Goal: Navigation & Orientation: Find specific page/section

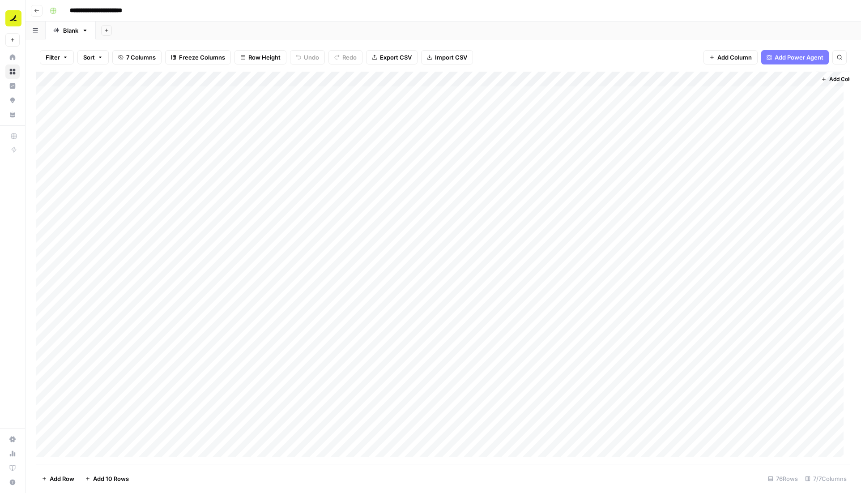
click at [38, 15] on button "Go back" at bounding box center [37, 11] width 12 height 12
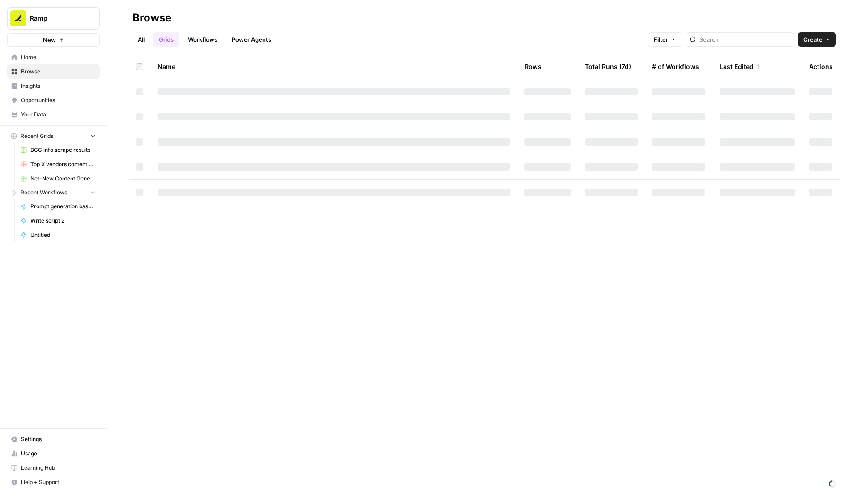
click at [46, 89] on span "Insights" at bounding box center [58, 86] width 75 height 8
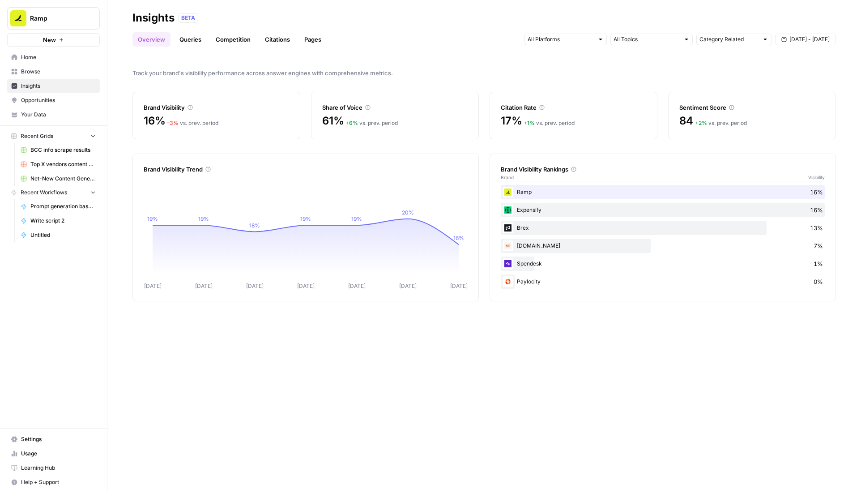
click at [188, 38] on link "Queries" at bounding box center [190, 39] width 33 height 14
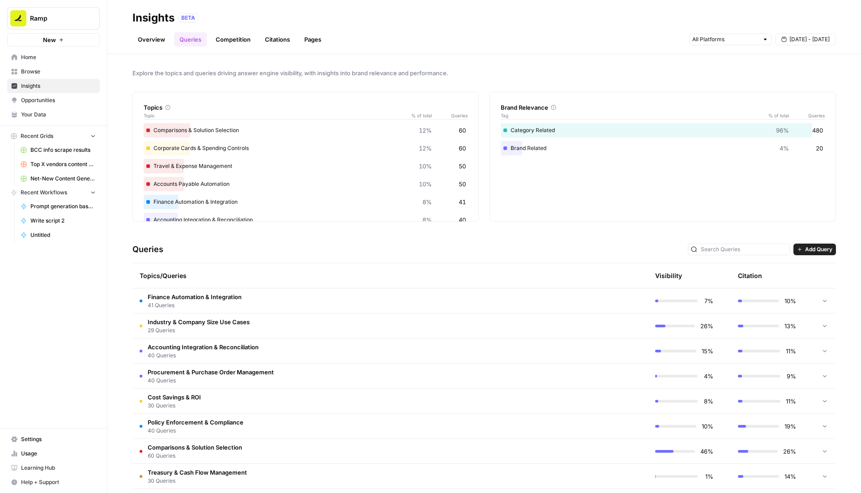
click at [237, 40] on link "Competition" at bounding box center [233, 39] width 46 height 14
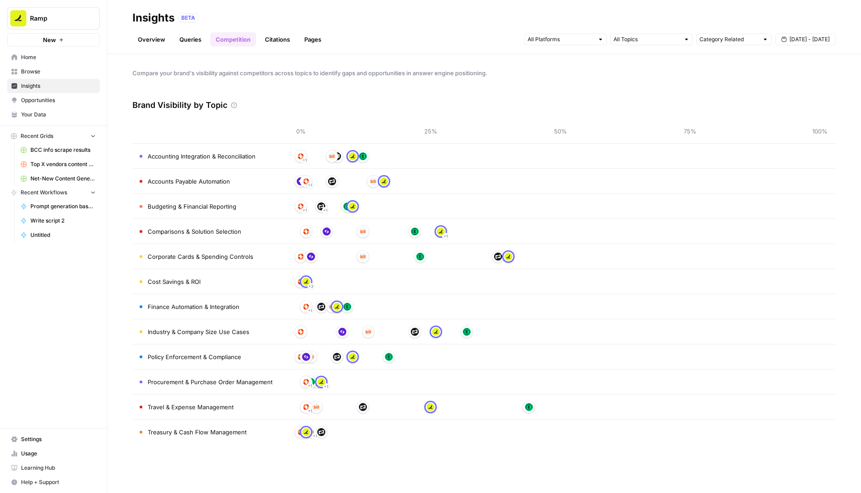
click at [264, 41] on link "Citations" at bounding box center [278, 39] width 36 height 14
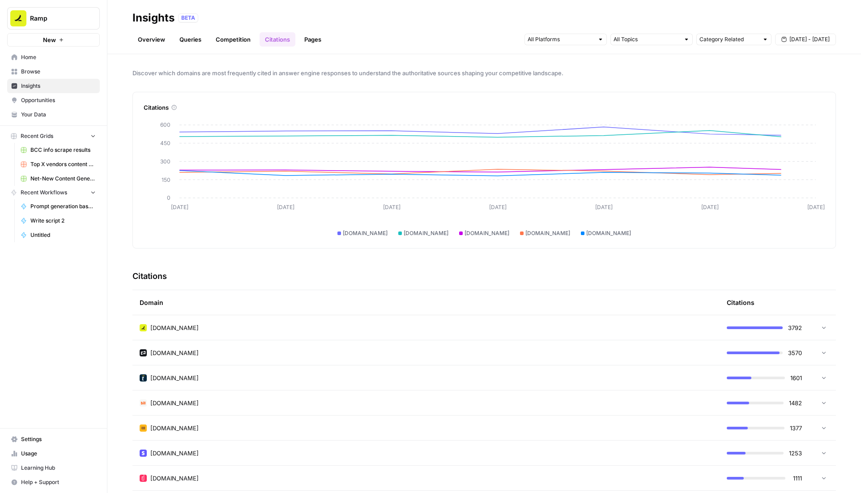
click at [307, 42] on link "Pages" at bounding box center [313, 39] width 28 height 14
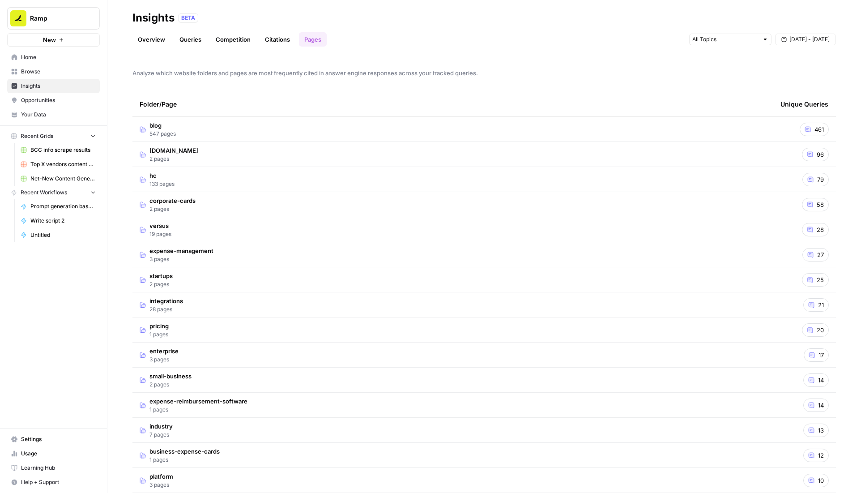
click at [159, 40] on link "Overview" at bounding box center [151, 39] width 38 height 14
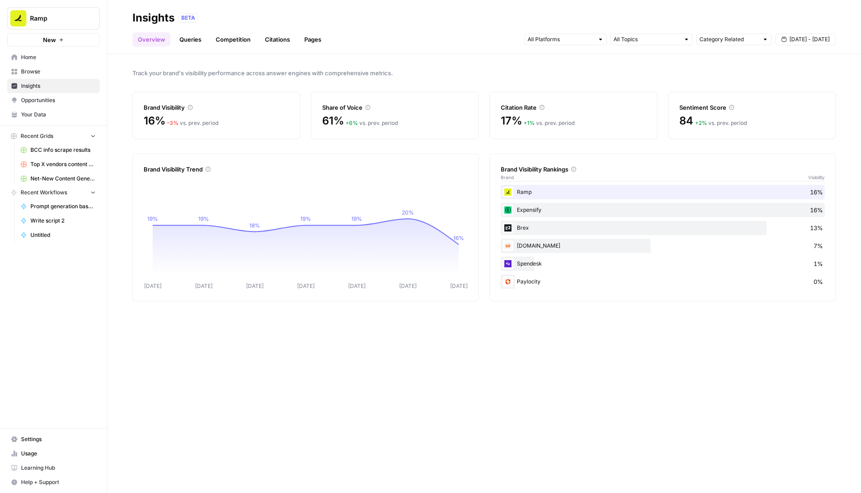
click at [767, 73] on span "Track your brand's visibility performance across answer engines with comprehens…" at bounding box center [483, 72] width 703 height 9
click at [193, 45] on link "Queries" at bounding box center [190, 39] width 33 height 14
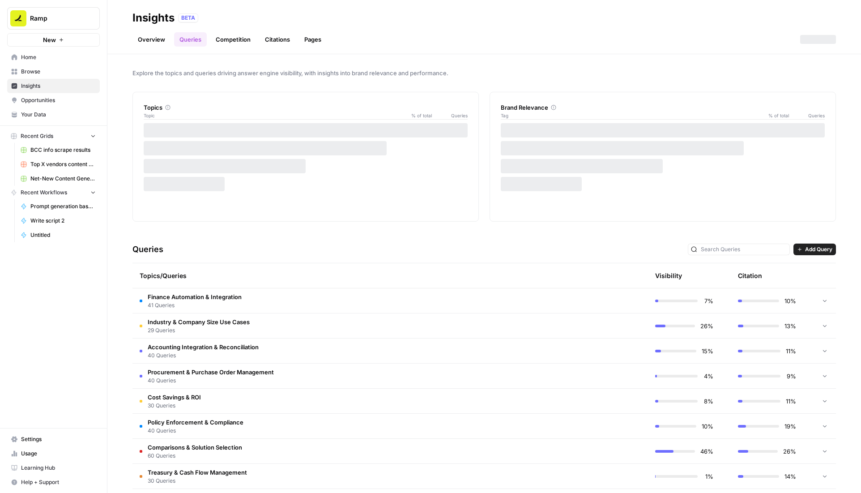
click at [247, 40] on link "Competition" at bounding box center [233, 39] width 46 height 14
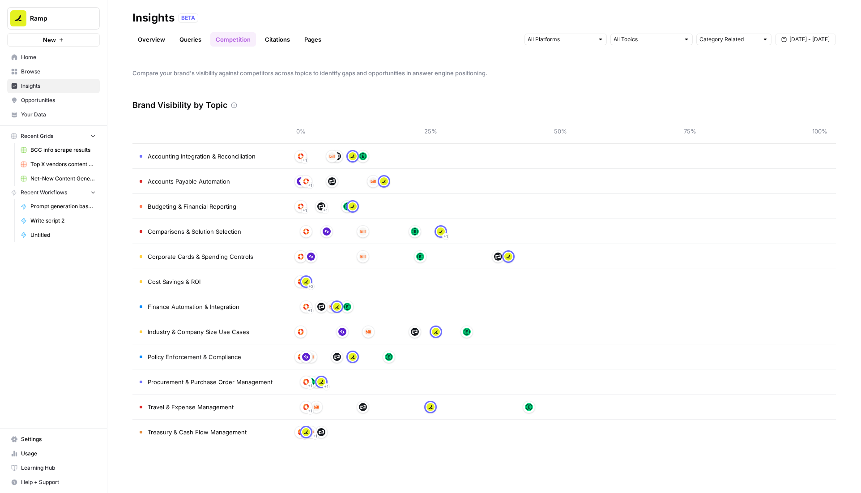
click at [270, 40] on link "Citations" at bounding box center [278, 39] width 36 height 14
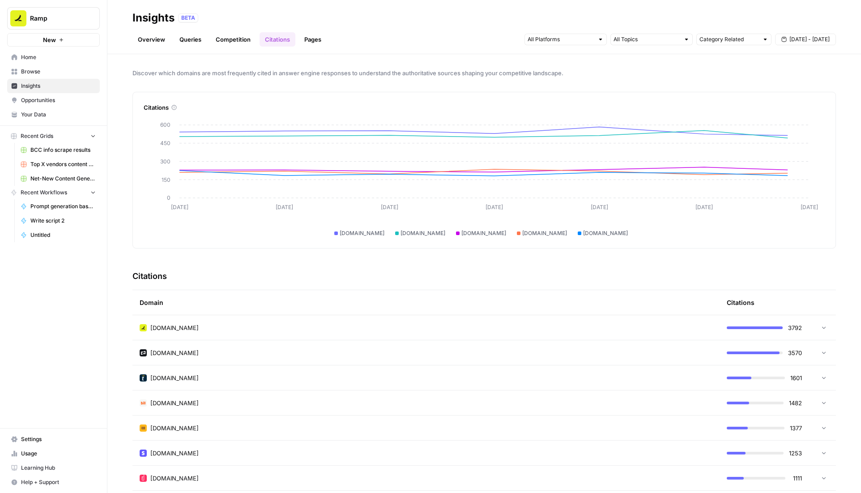
click at [320, 39] on link "Pages" at bounding box center [313, 39] width 28 height 14
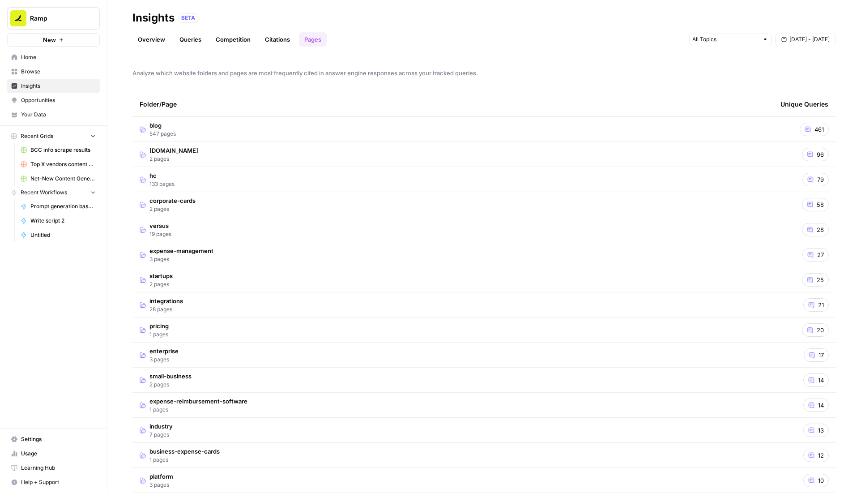
click at [138, 42] on link "Overview" at bounding box center [151, 39] width 38 height 14
